Goal: Information Seeking & Learning: Learn about a topic

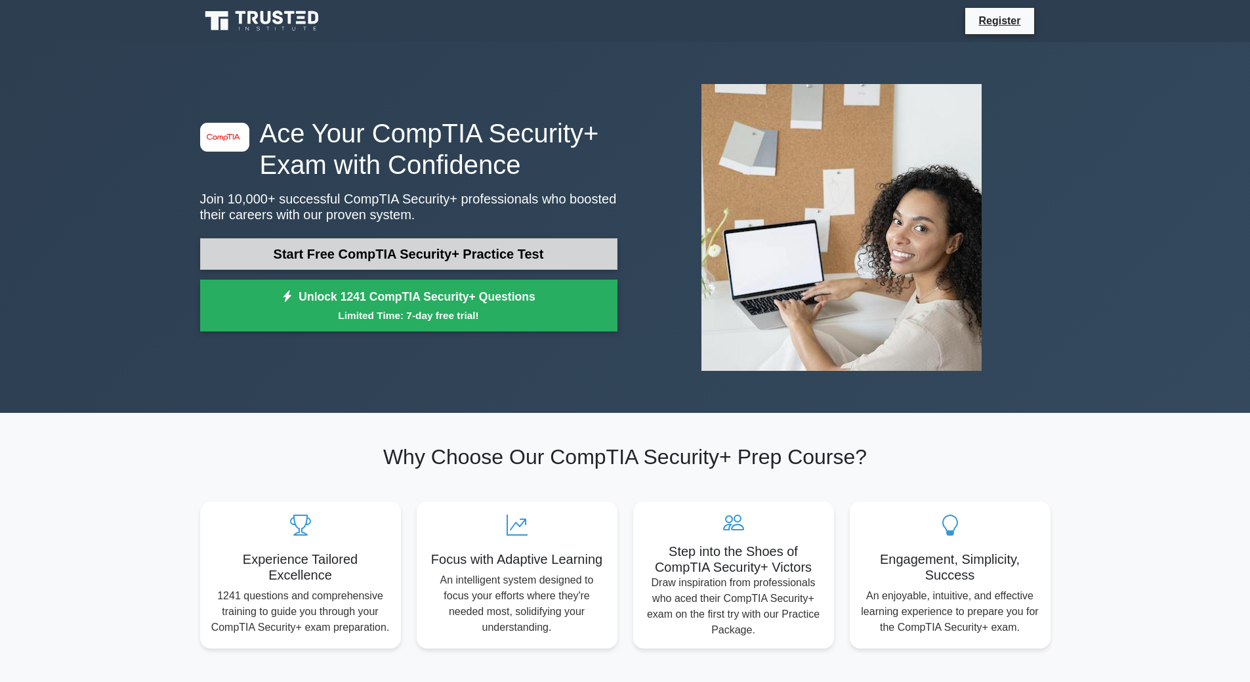
click at [496, 250] on link "Start Free CompTIA Security+ Practice Test" at bounding box center [408, 253] width 417 height 31
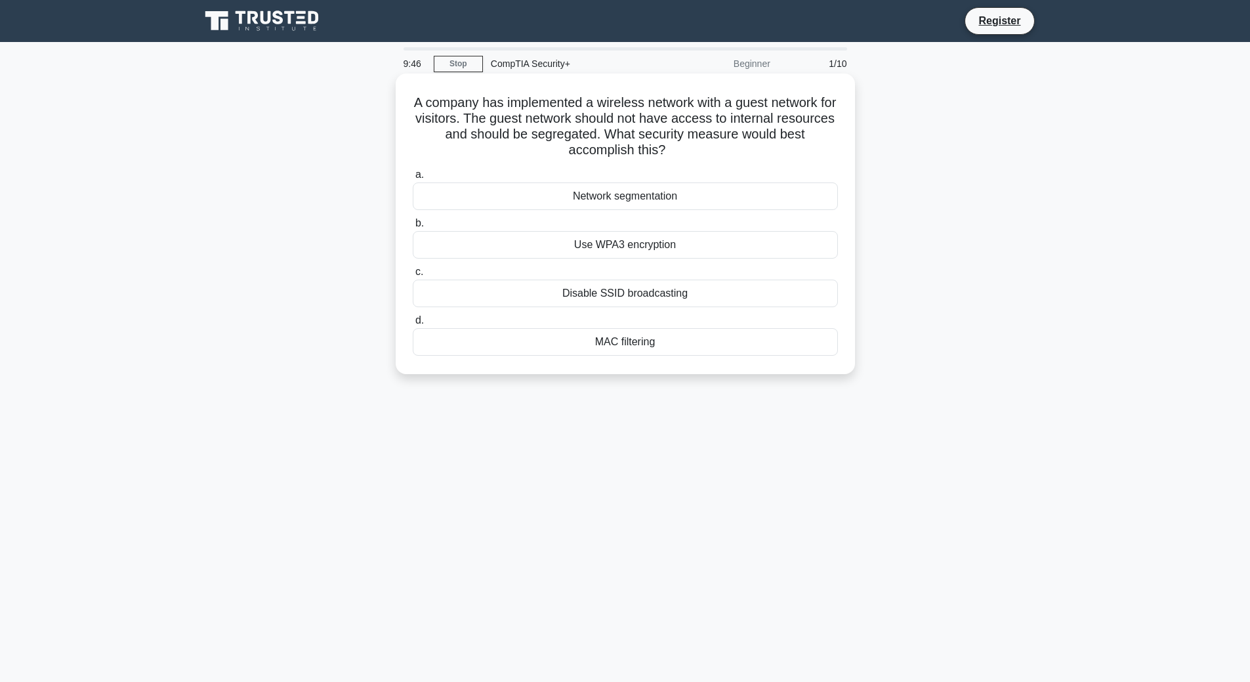
click at [658, 250] on div "Use WPA3 encryption" at bounding box center [625, 245] width 425 height 28
click at [413, 228] on input "b. Use WPA3 encryption" at bounding box center [413, 223] width 0 height 9
click at [640, 202] on div "Using default security settings" at bounding box center [625, 196] width 425 height 28
click at [413, 179] on input "a. Using default security settings" at bounding box center [413, 175] width 0 height 9
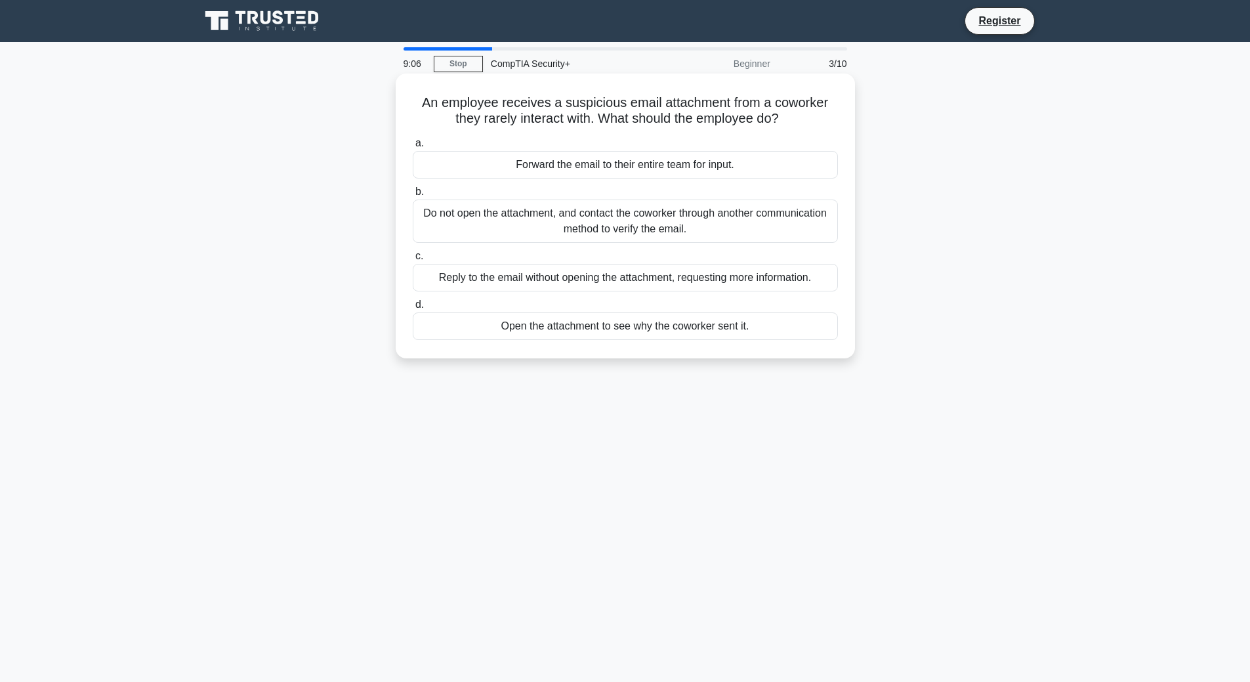
click at [501, 222] on div "Do not open the attachment, and contact the coworker through another communicat…" at bounding box center [625, 220] width 425 height 43
click at [413, 196] on input "b. Do not open the attachment, and contact the coworker through another communi…" at bounding box center [413, 192] width 0 height 9
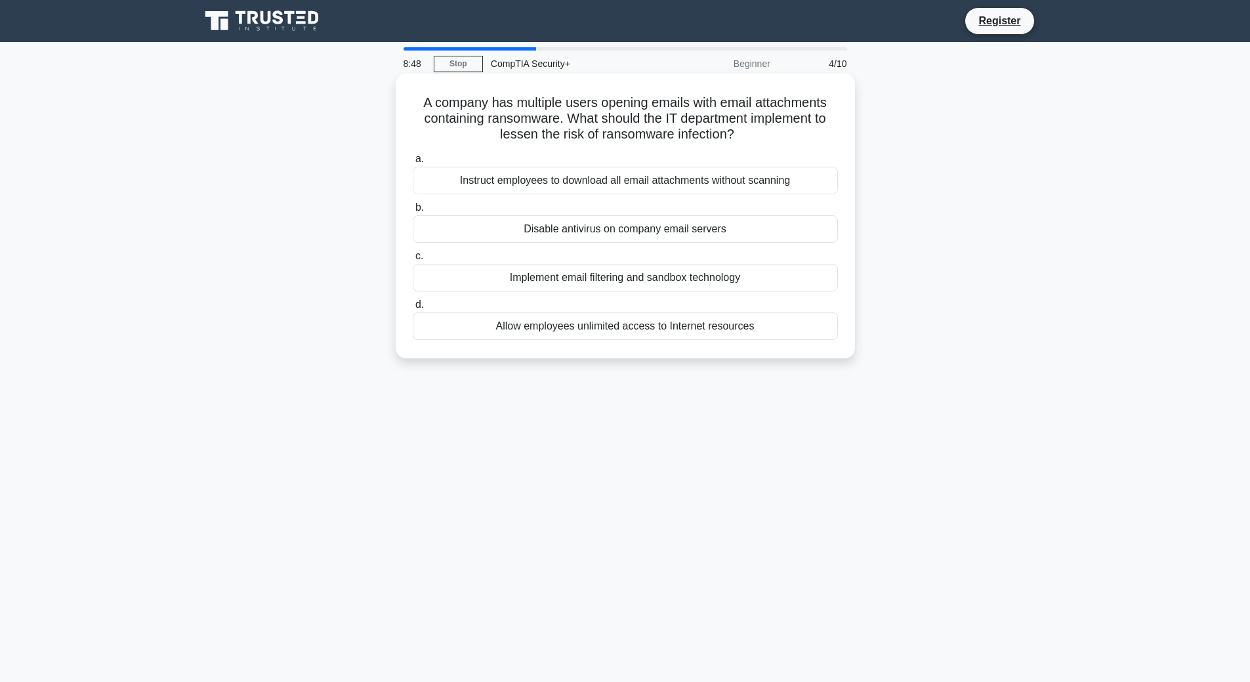
click at [745, 230] on div "Disable antivirus on company email servers" at bounding box center [625, 229] width 425 height 28
click at [413, 212] on input "b. Disable antivirus on company email servers" at bounding box center [413, 207] width 0 height 9
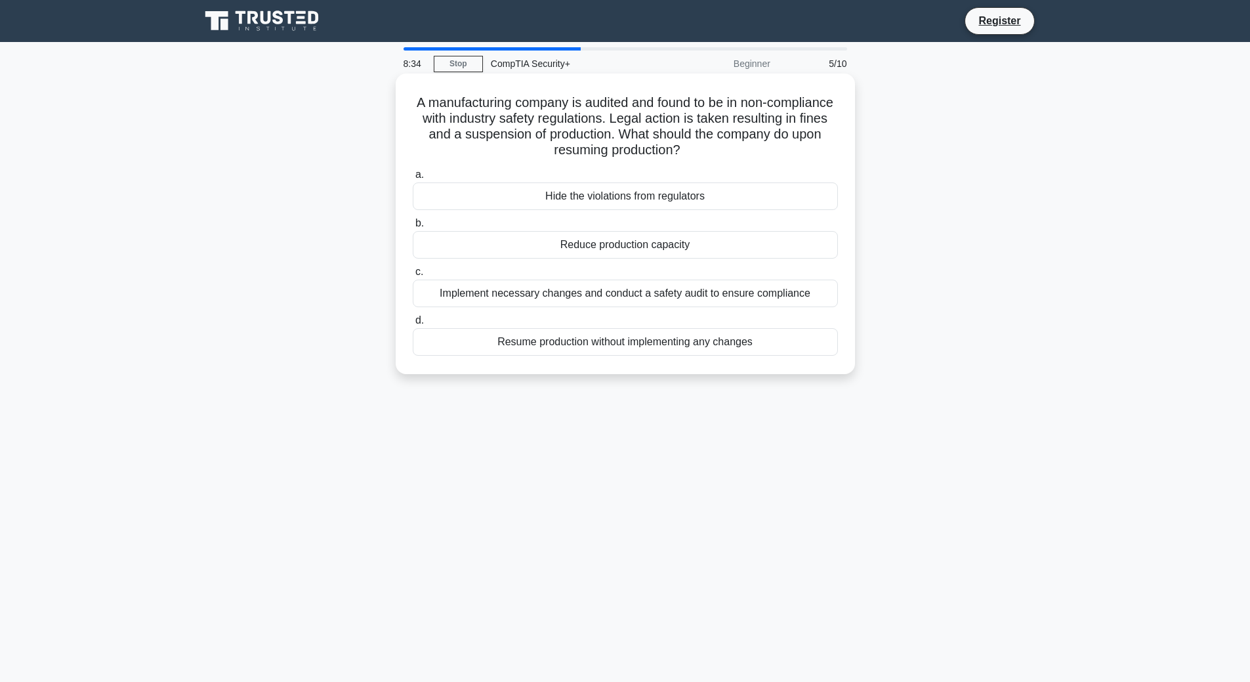
click at [545, 292] on div "Implement necessary changes and conduct a safety audit to ensure compliance" at bounding box center [625, 294] width 425 height 28
click at [413, 276] on input "c. Implement necessary changes and conduct a safety audit to ensure compliance" at bounding box center [413, 272] width 0 height 9
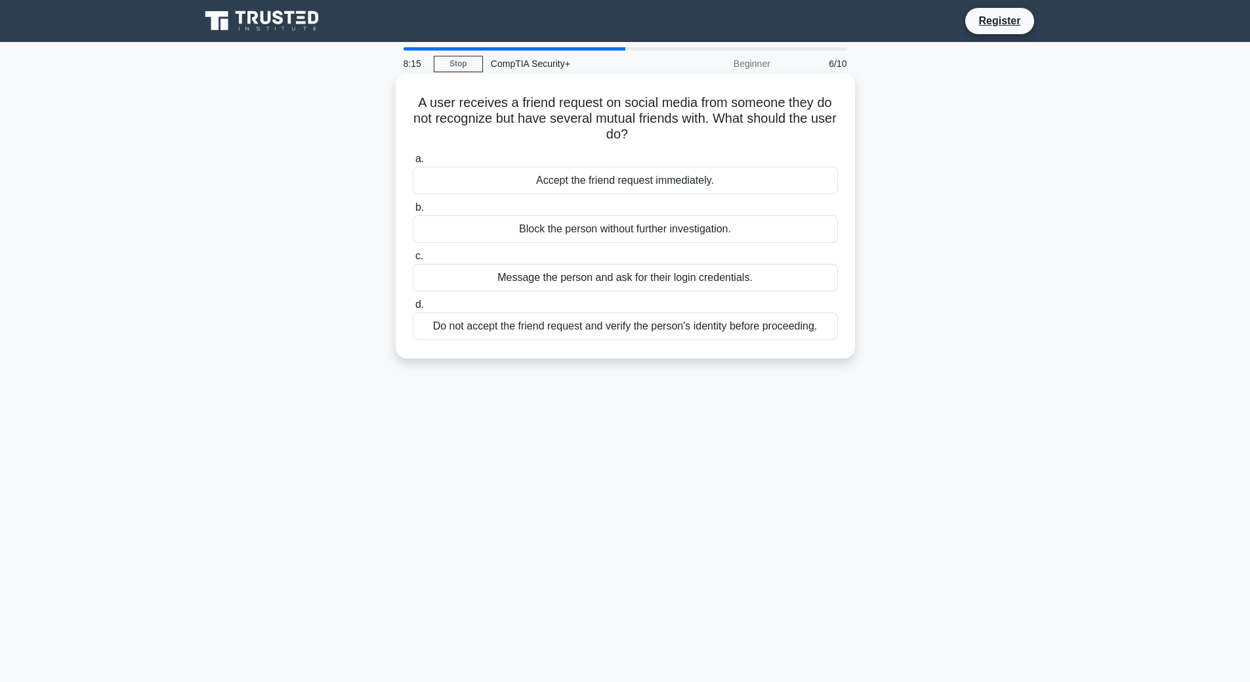
click at [482, 327] on div "Do not accept the friend request and verify the person's identity before procee…" at bounding box center [625, 326] width 425 height 28
click at [413, 309] on input "d. Do not accept the friend request and verify the person's identity before pro…" at bounding box center [413, 305] width 0 height 9
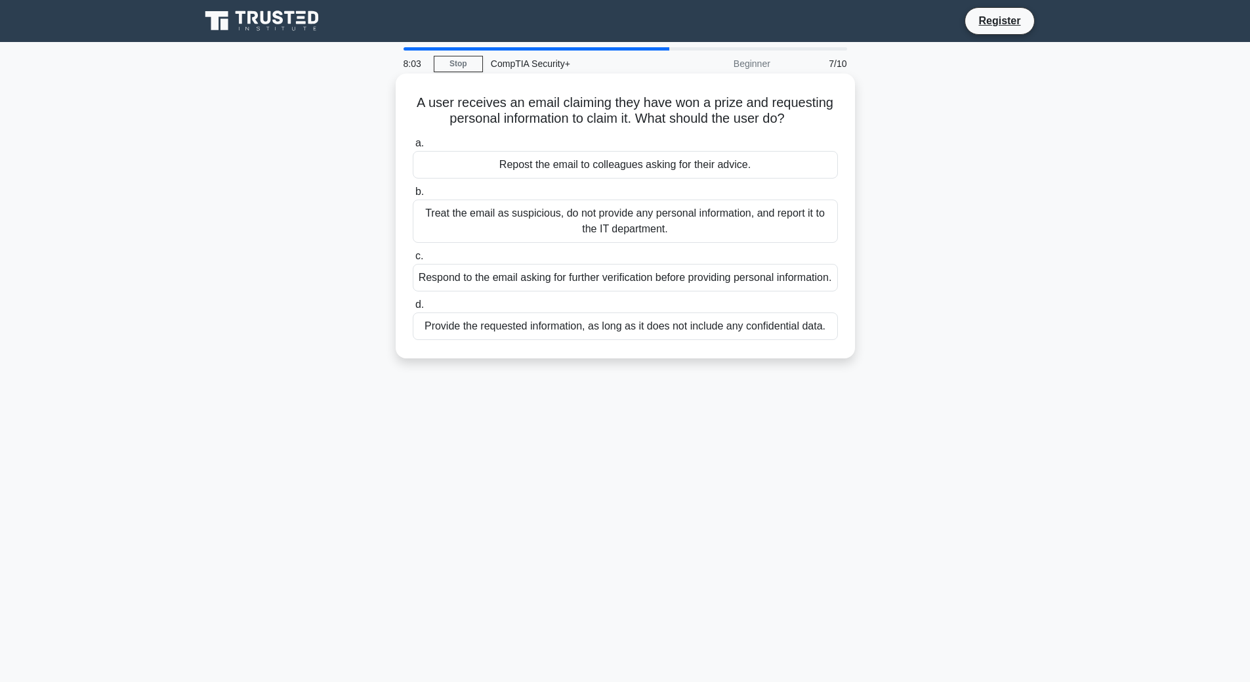
click at [749, 223] on div "Treat the email as suspicious, do not provide any personal information, and rep…" at bounding box center [625, 220] width 425 height 43
click at [413, 196] on input "b. Treat the email as suspicious, do not provide any personal information, and …" at bounding box center [413, 192] width 0 height 9
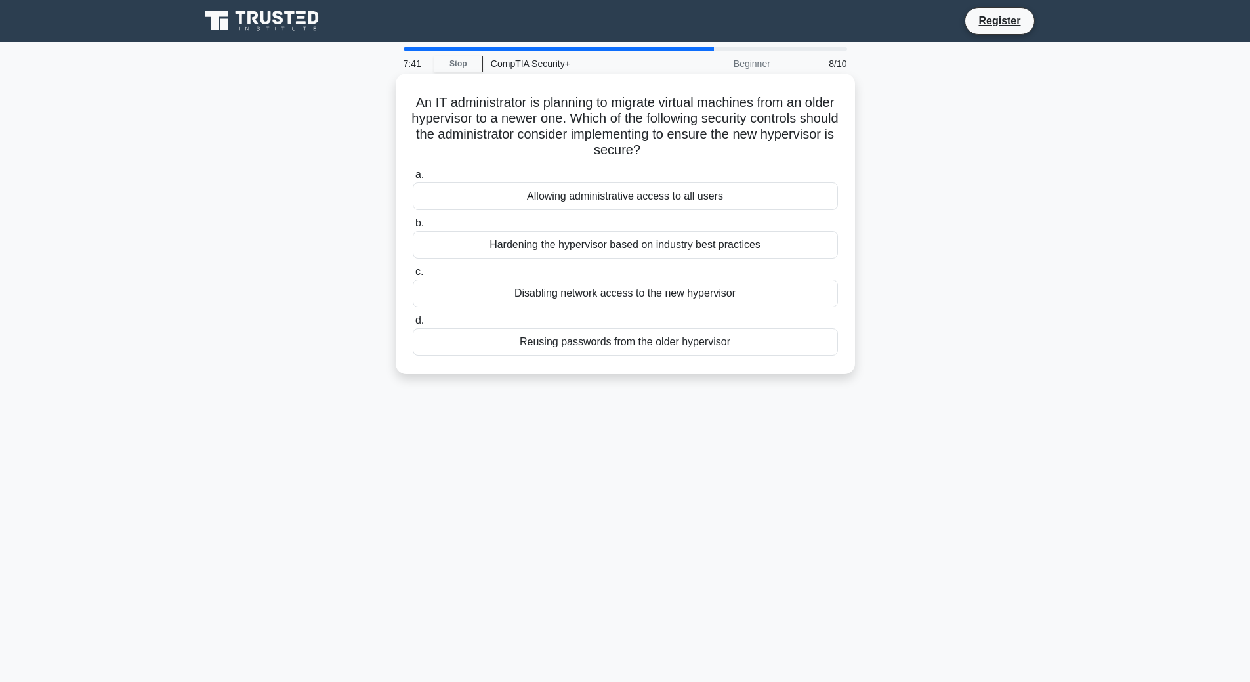
click at [643, 296] on div "Disabling network access to the new hypervisor" at bounding box center [625, 294] width 425 height 28
click at [413, 276] on input "c. Disabling network access to the new hypervisor" at bounding box center [413, 272] width 0 height 9
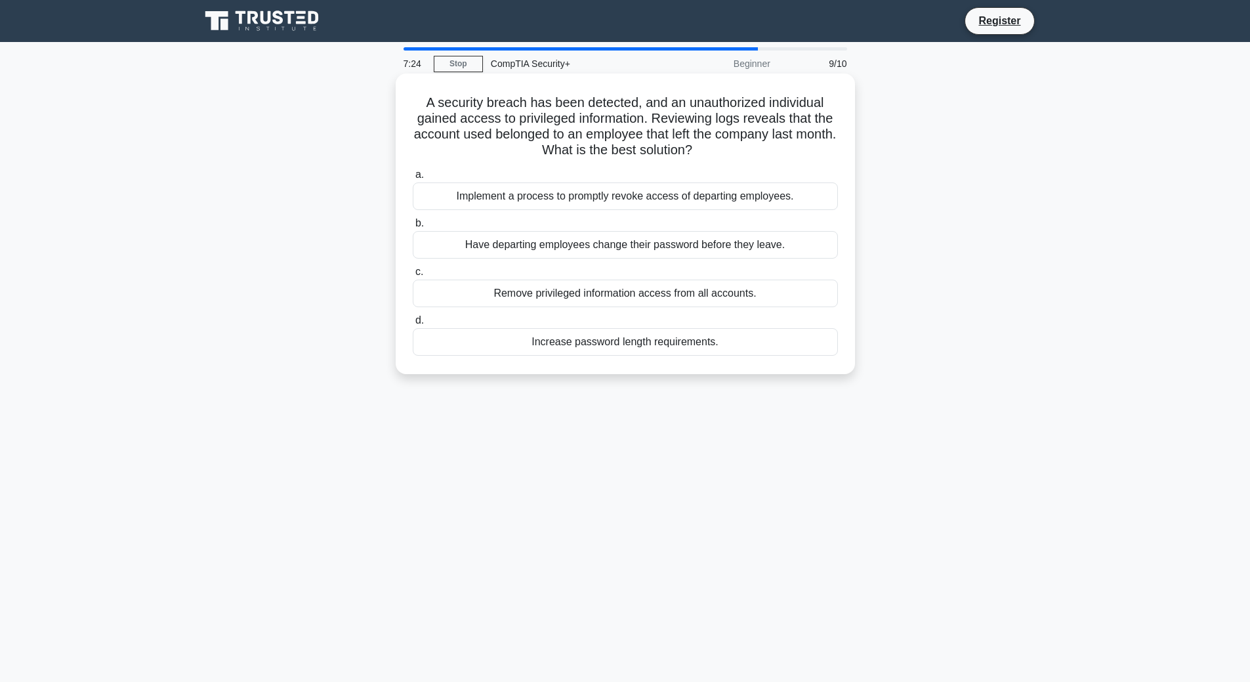
click at [640, 195] on div "Implement a process to promptly revoke access of departing employees." at bounding box center [625, 196] width 425 height 28
click at [413, 179] on input "a. Implement a process to promptly revoke access of departing employees." at bounding box center [413, 175] width 0 height 9
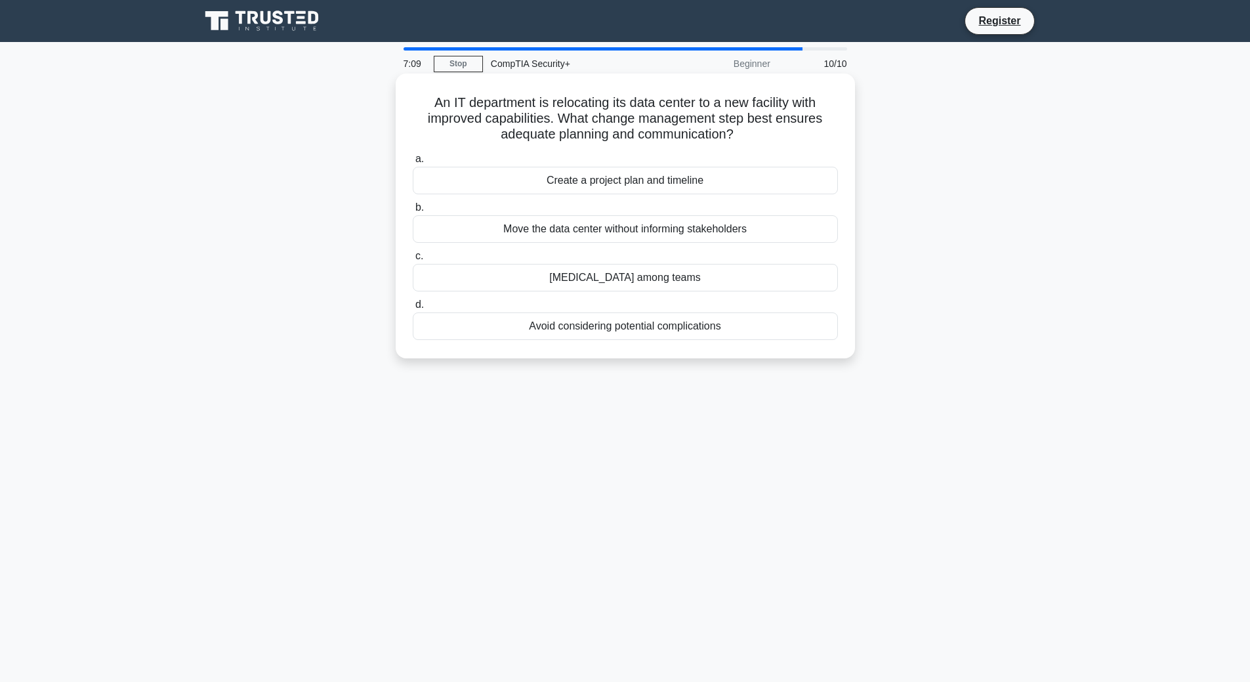
click at [593, 173] on div "Create a project plan and timeline" at bounding box center [625, 181] width 425 height 28
click at [413, 163] on input "a. Create a project plan and timeline" at bounding box center [413, 159] width 0 height 9
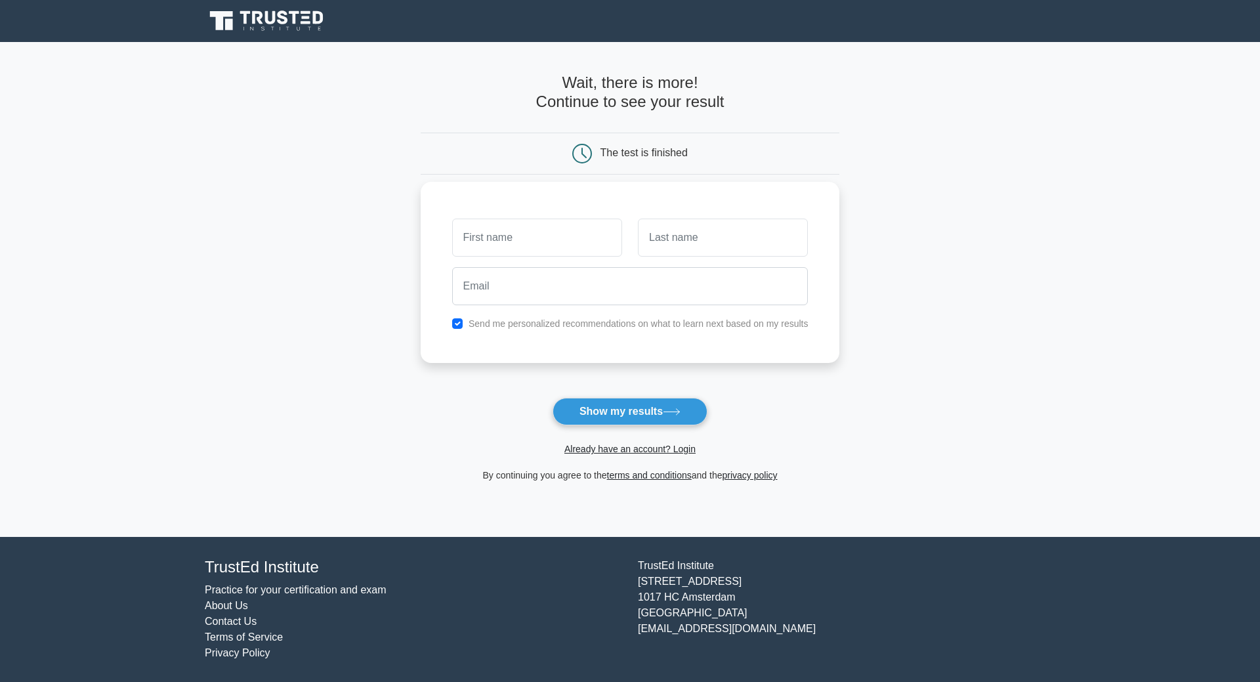
click at [531, 249] on input "text" at bounding box center [537, 238] width 170 height 38
type input "Kalah"
type input "Williams"
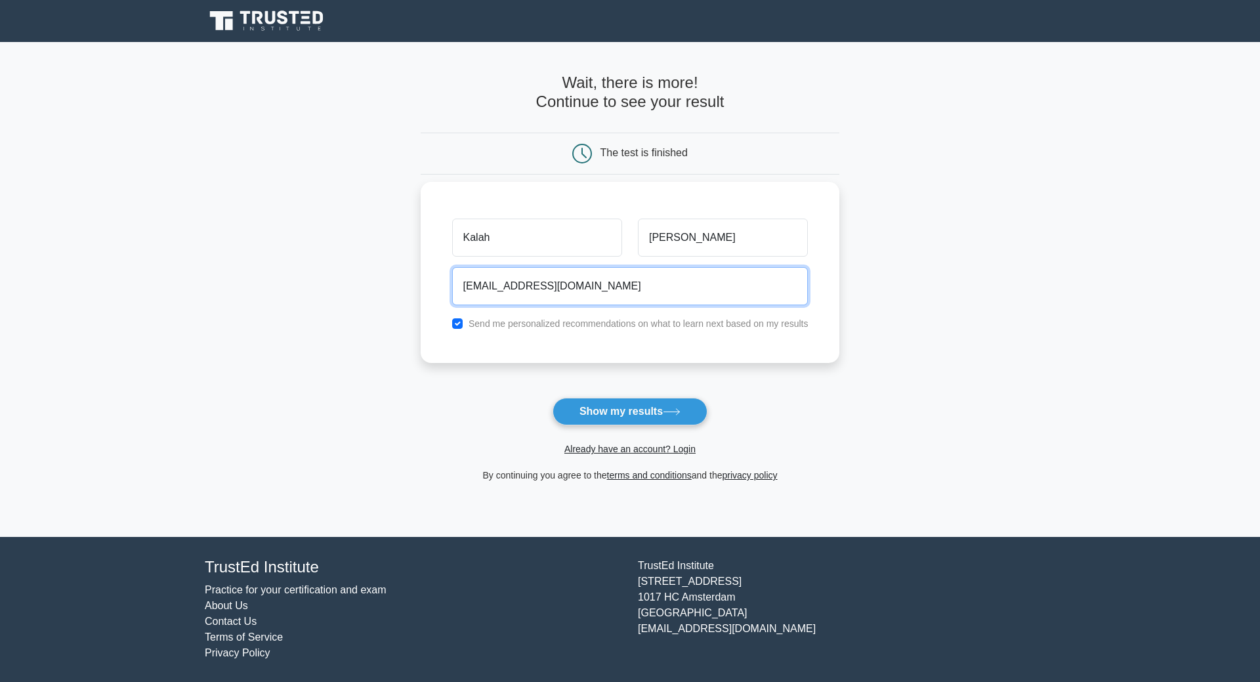
type input "will1kal@yahoo.com"
click at [553, 398] on button "Show my results" at bounding box center [630, 412] width 155 height 28
